Goal: Find specific page/section: Find specific page/section

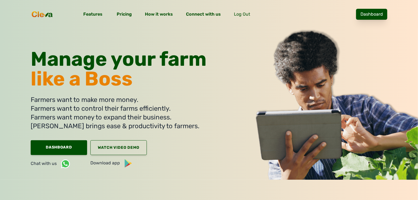
click at [385, 15] on link "Dashboard" at bounding box center [371, 14] width 31 height 11
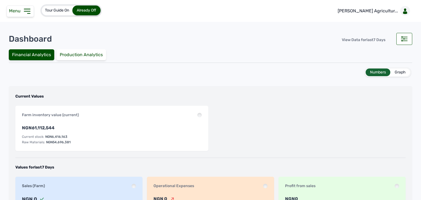
click at [15, 12] on span "Menu" at bounding box center [16, 10] width 14 height 5
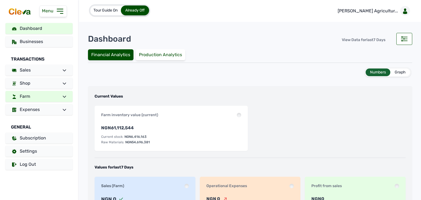
click at [55, 95] on link "Farm" at bounding box center [38, 96] width 67 height 11
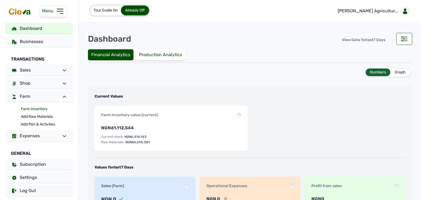
click at [39, 108] on link "Farm Inventory" at bounding box center [47, 109] width 52 height 8
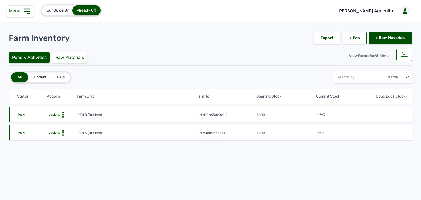
click at [56, 114] on span "options" at bounding box center [54, 115] width 13 height 4
click at [65, 123] on div "Farm Activities" at bounding box center [57, 123] width 39 height 7
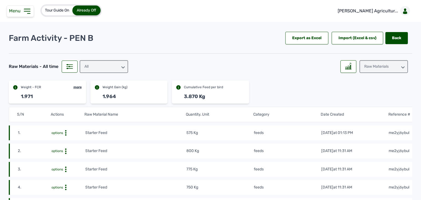
click at [95, 66] on div "All" at bounding box center [104, 66] width 48 height 13
click at [105, 87] on div "feeds" at bounding box center [104, 91] width 48 height 10
